Goal: Information Seeking & Learning: Learn about a topic

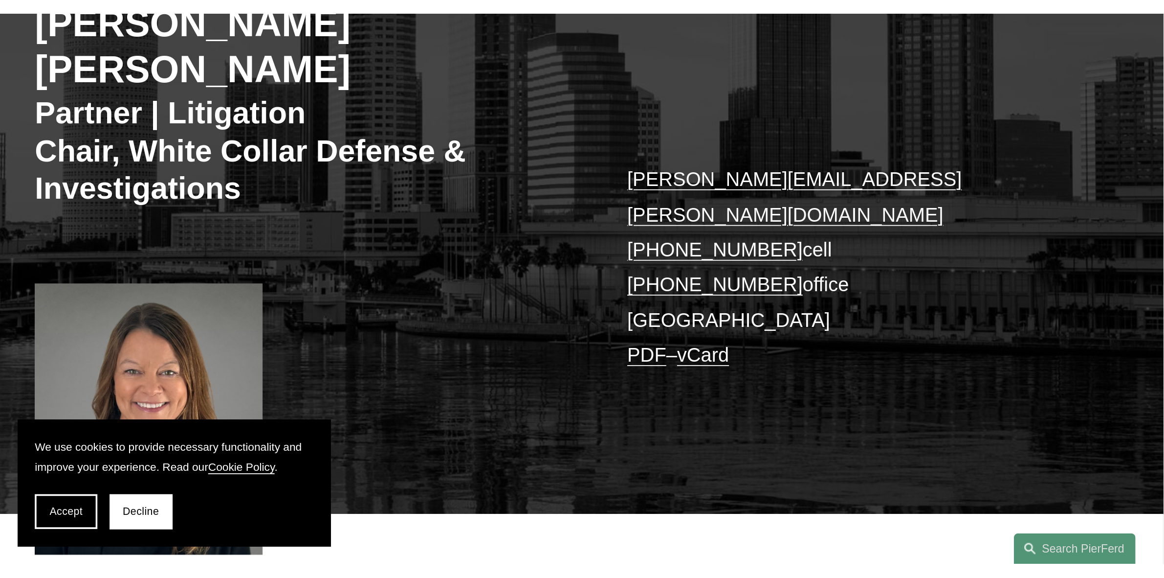
scroll to position [245, 0]
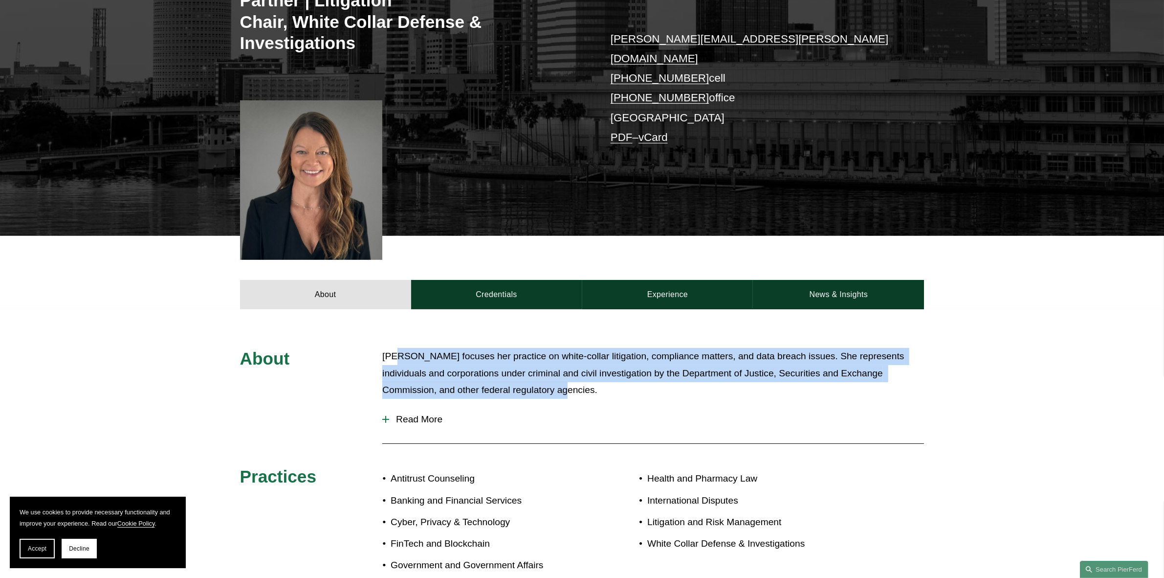
drag, startPoint x: 395, startPoint y: 317, endPoint x: 791, endPoint y: 351, distance: 398.1
click at [654, 309] on p "[PERSON_NAME] focuses her practice on white-collar litigation, compliance matte…" at bounding box center [653, 373] width 542 height 51
click at [414, 309] on button "Read More" at bounding box center [653, 418] width 542 height 25
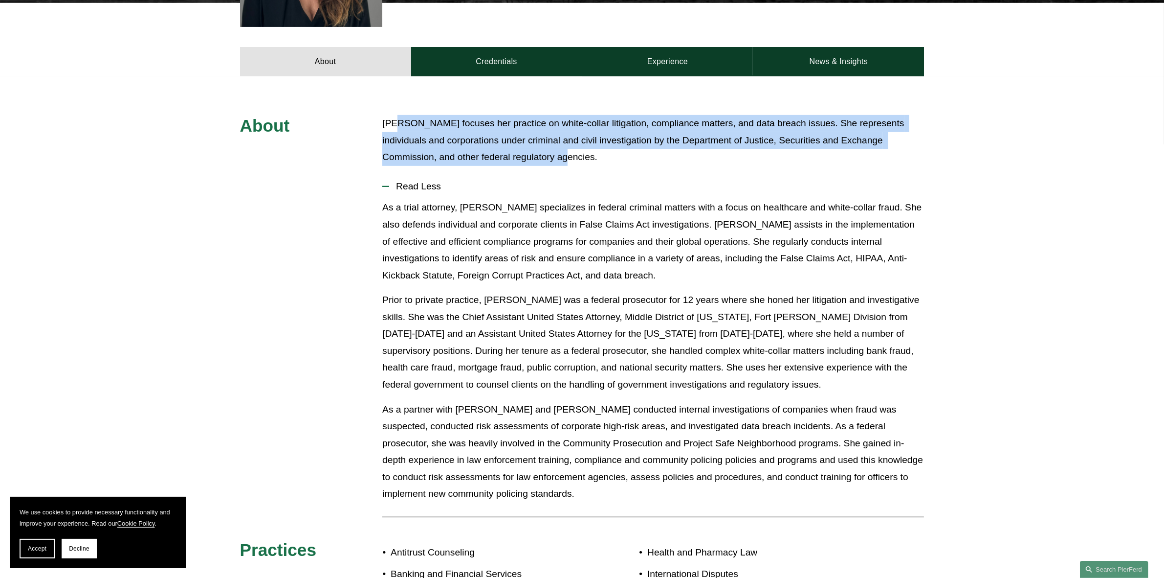
scroll to position [489, 0]
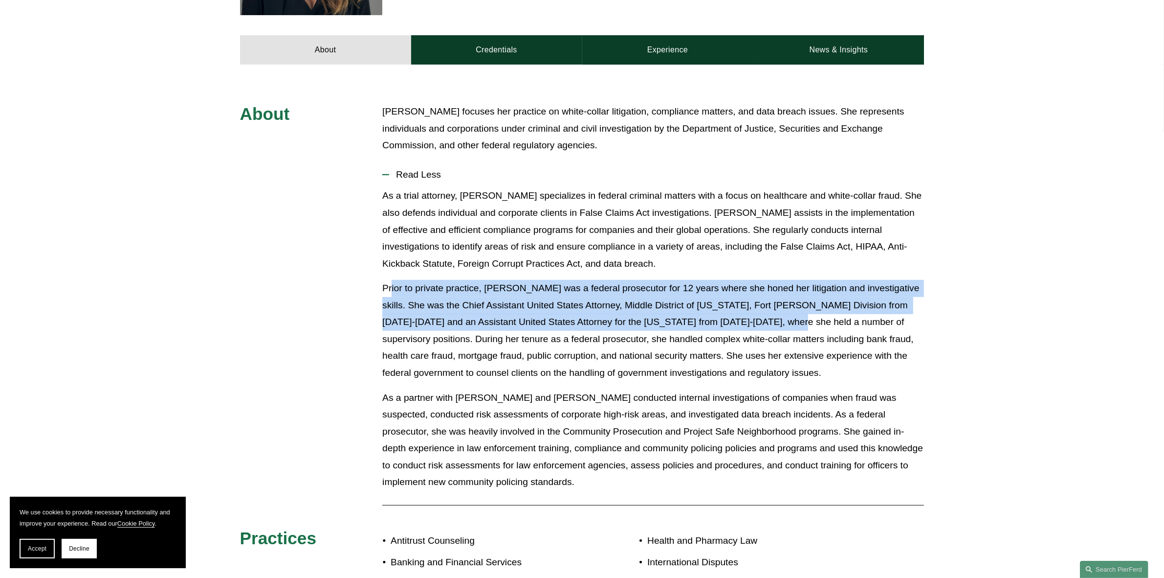
drag, startPoint x: 392, startPoint y: 257, endPoint x: 758, endPoint y: 285, distance: 367.4
click at [654, 285] on p "Prior to private practice, [PERSON_NAME] was a federal prosecutor for 12 years …" at bounding box center [653, 330] width 542 height 101
click at [615, 289] on p "Prior to private practice, [PERSON_NAME] was a federal prosecutor for 12 years …" at bounding box center [653, 330] width 542 height 101
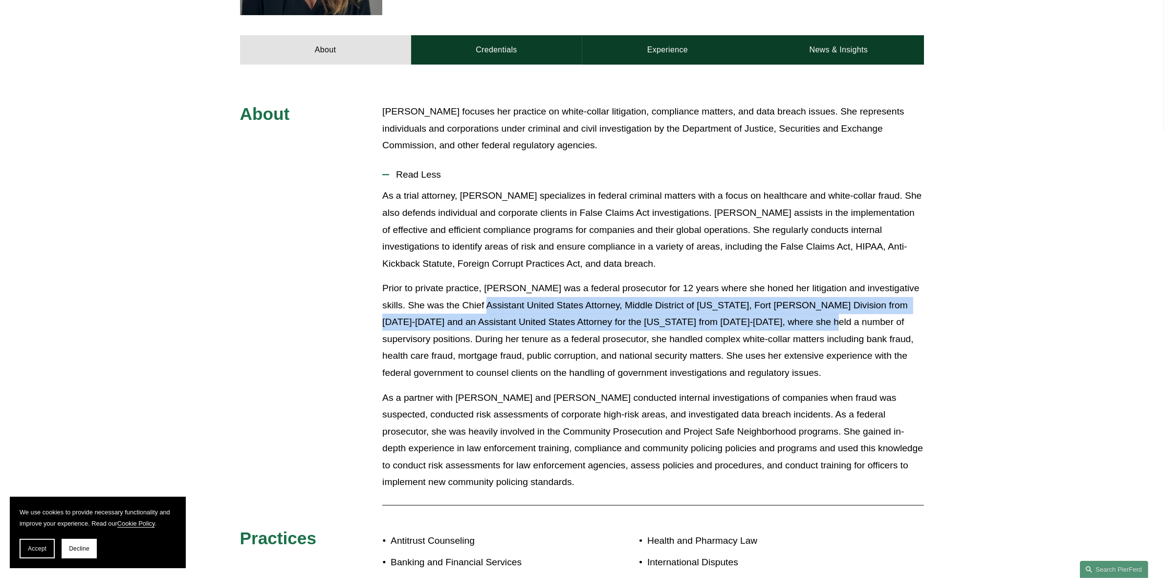
drag, startPoint x: 473, startPoint y: 263, endPoint x: 782, endPoint y: 290, distance: 310.7
click at [654, 290] on p "Prior to private practice, [PERSON_NAME] was a federal prosecutor for 12 years …" at bounding box center [653, 330] width 542 height 101
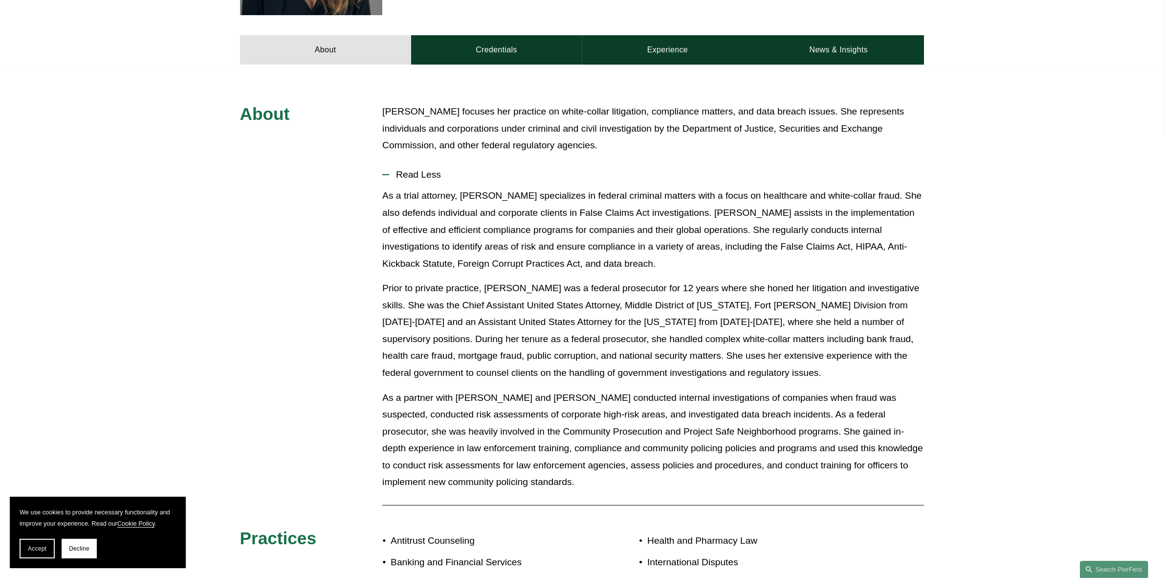
click at [654, 295] on p "Prior to private practice, [PERSON_NAME] was a federal prosecutor for 12 years …" at bounding box center [653, 330] width 542 height 101
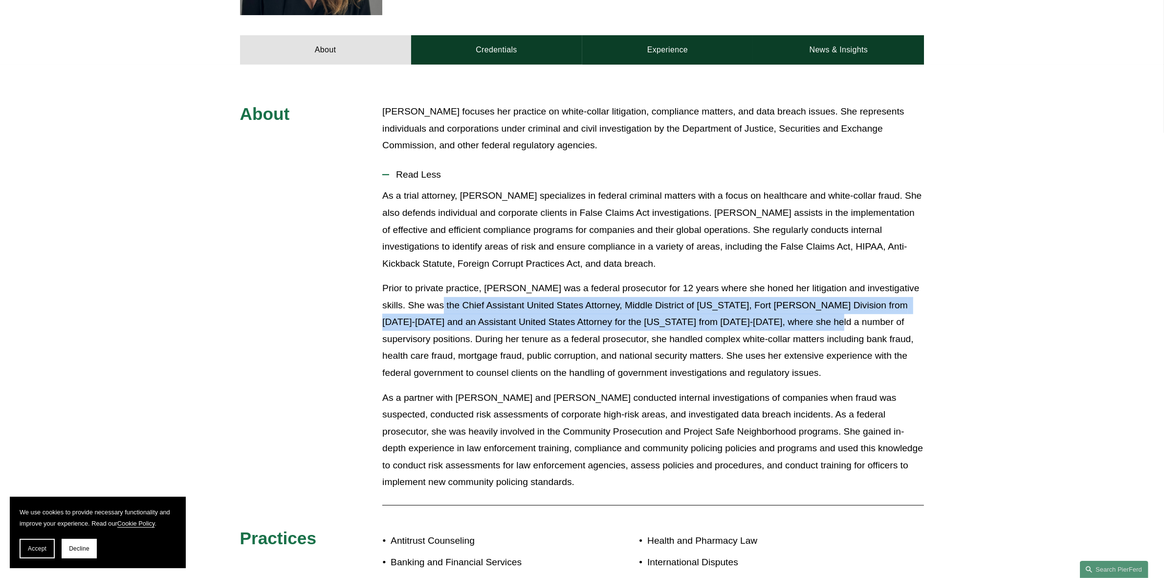
drag, startPoint x: 428, startPoint y: 265, endPoint x: 786, endPoint y: 284, distance: 358.5
click at [654, 284] on p "Prior to private practice, [PERSON_NAME] was a federal prosecutor for 12 years …" at bounding box center [653, 330] width 542 height 101
click at [654, 288] on p "Prior to private practice, [PERSON_NAME] was a federal prosecutor for 12 years …" at bounding box center [653, 330] width 542 height 101
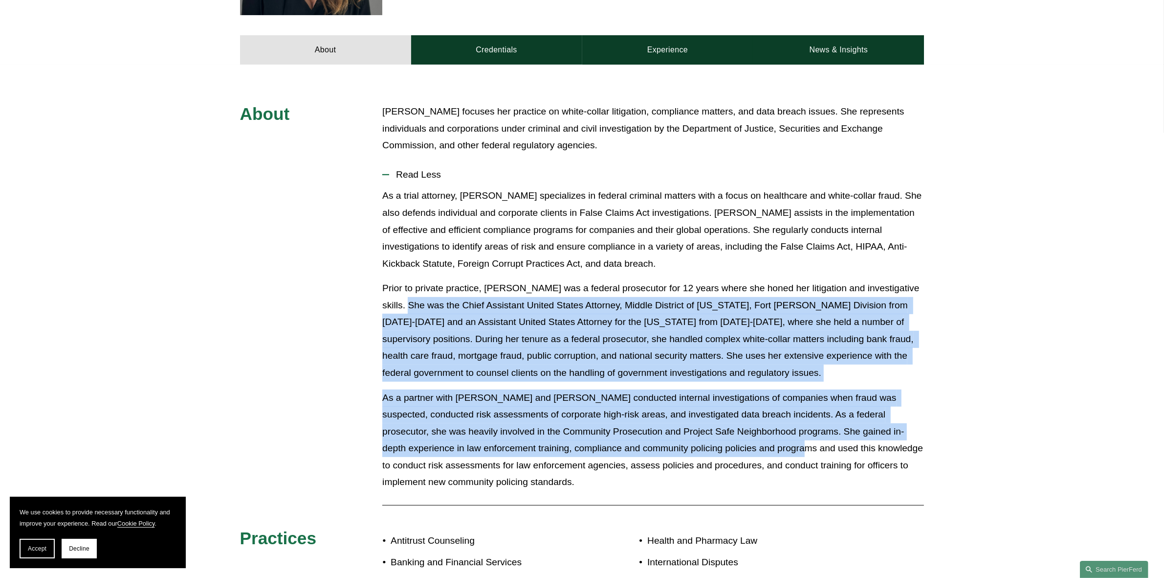
drag, startPoint x: 398, startPoint y: 265, endPoint x: 726, endPoint y: 409, distance: 359.1
click at [654, 309] on div "As a trial attorney, [PERSON_NAME] specializes in federal criminal matters with…" at bounding box center [653, 342] width 542 height 311
click at [654, 309] on p "As a partner with [PERSON_NAME] and [PERSON_NAME] conducted internal investigat…" at bounding box center [653, 439] width 542 height 101
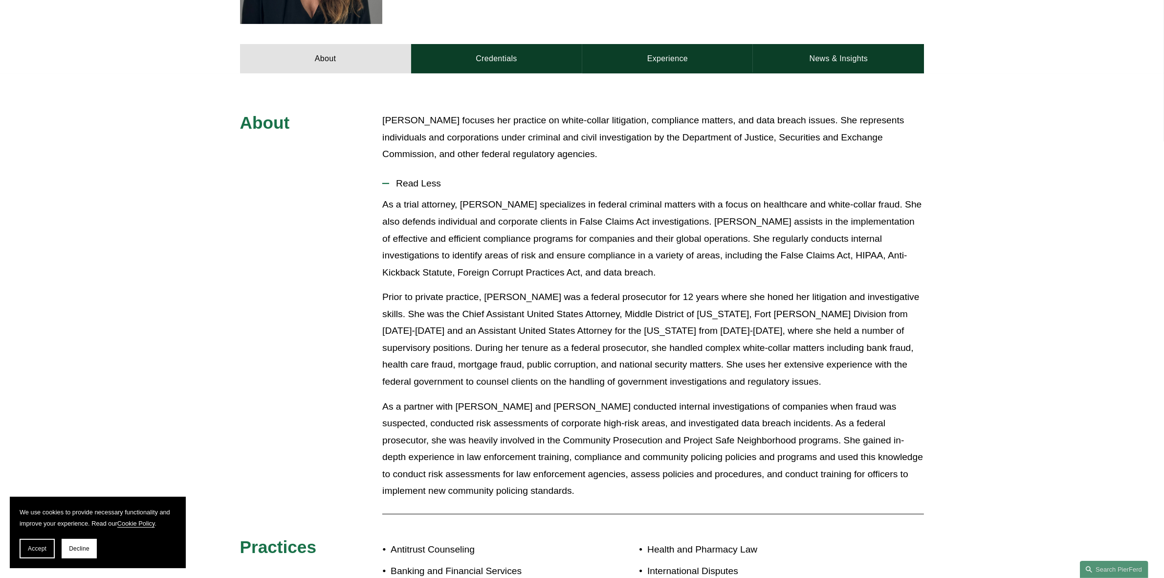
scroll to position [245, 0]
